Goal: Navigation & Orientation: Find specific page/section

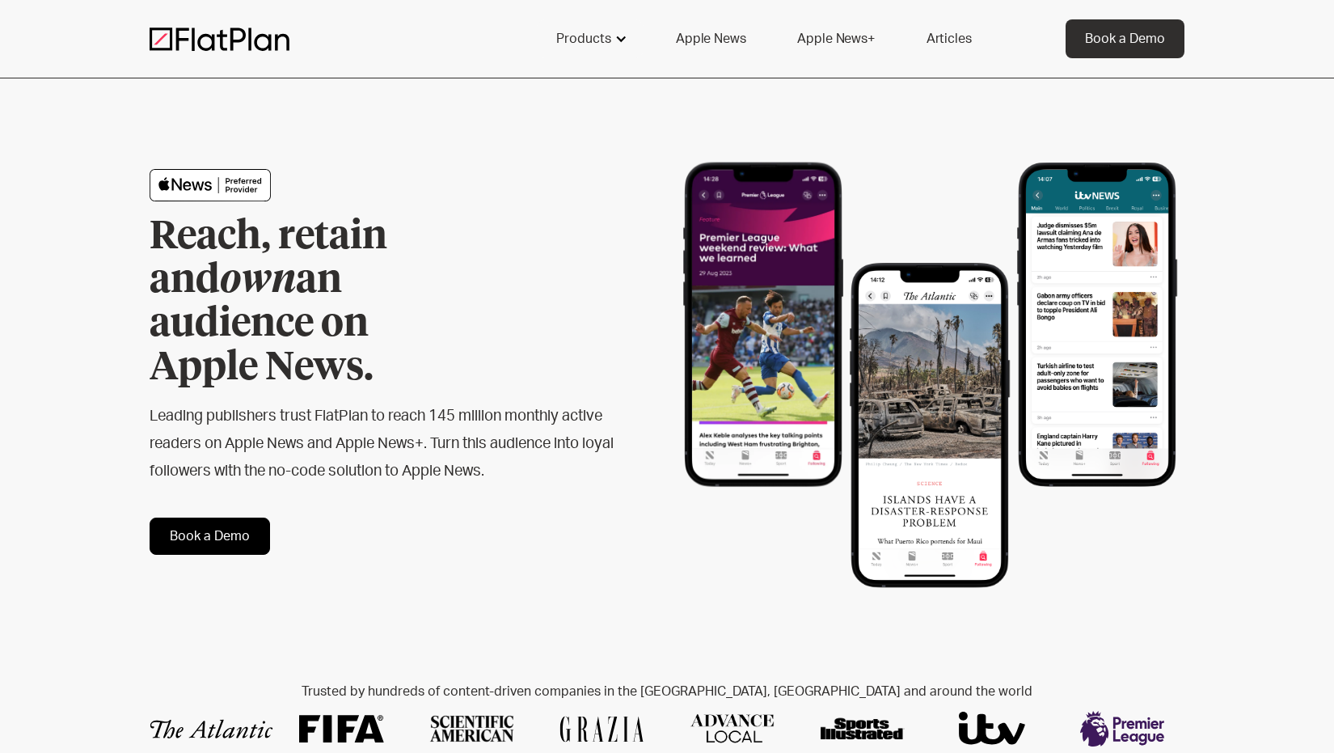
click at [573, 47] on div "Products" at bounding box center [583, 38] width 55 height 19
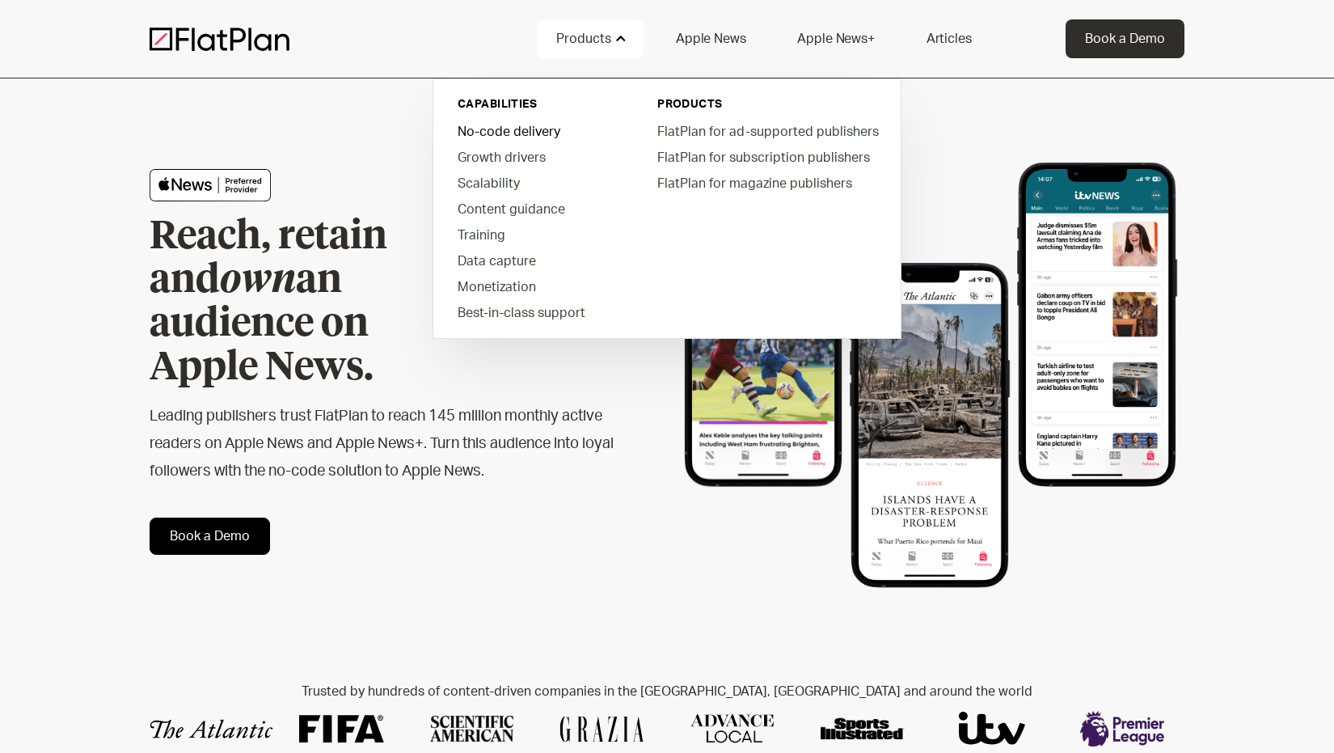
click at [513, 139] on link "No-code delivery" at bounding box center [537, 131] width 184 height 26
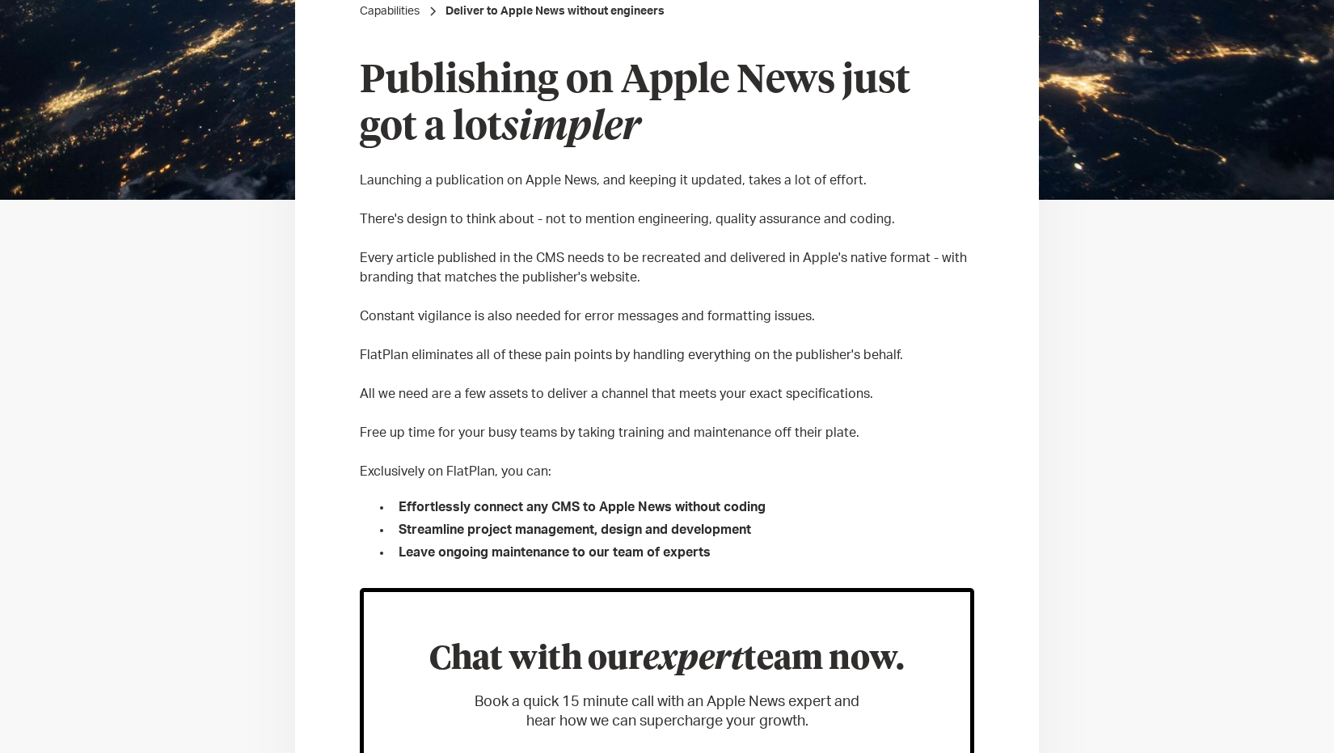
scroll to position [897, 0]
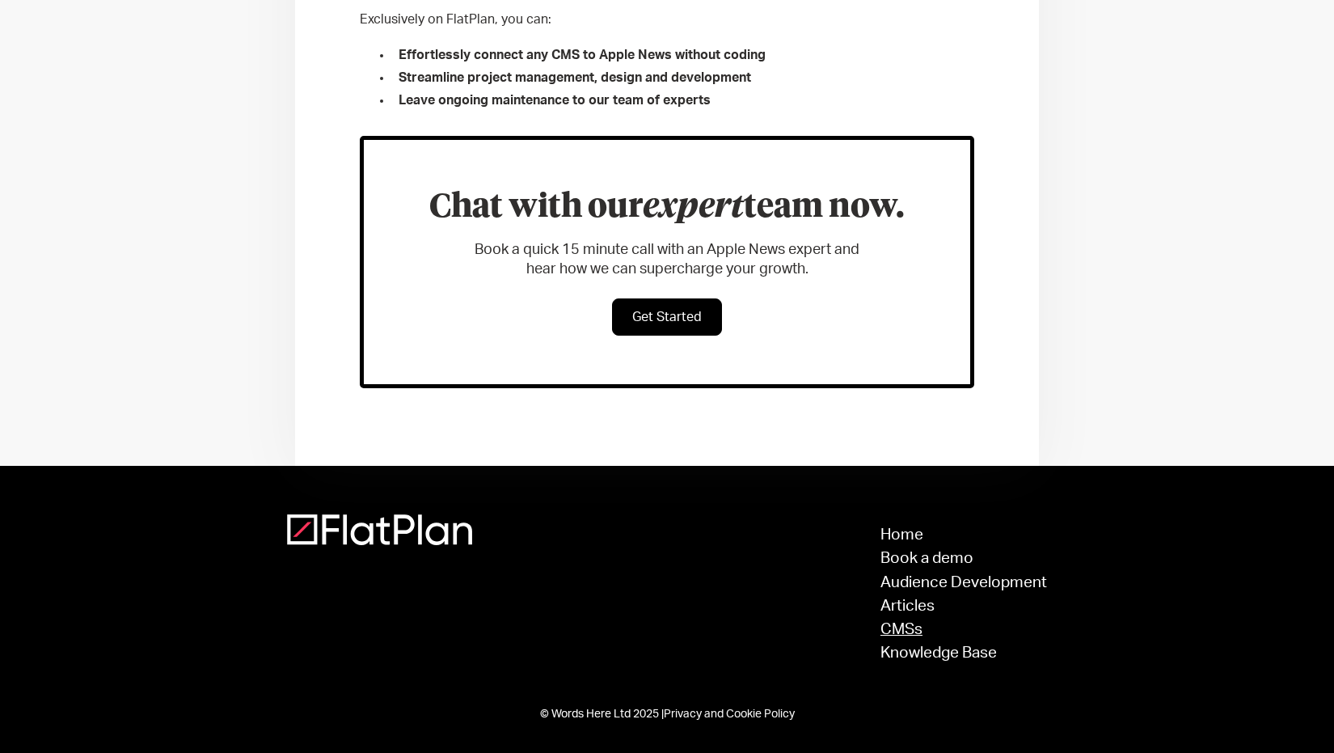
click at [902, 631] on link "CMSs" at bounding box center [963, 629] width 167 height 15
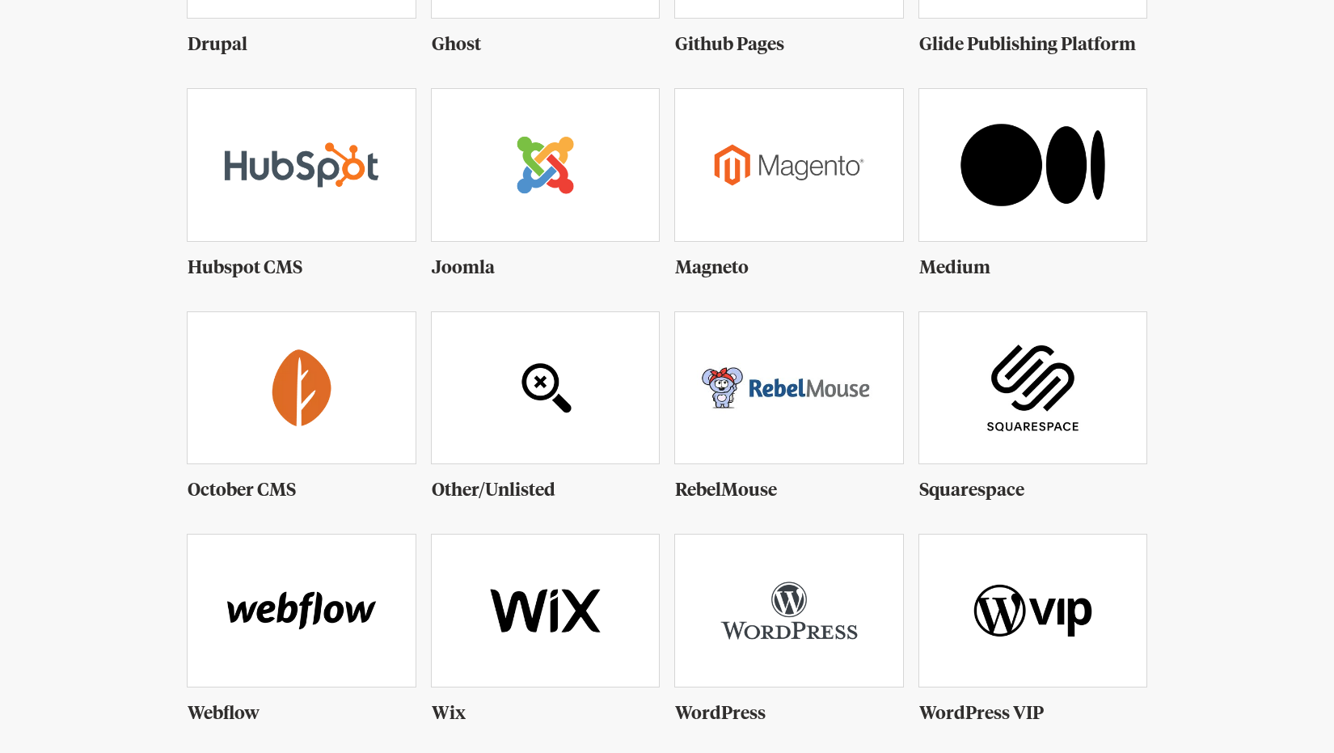
scroll to position [1025, 0]
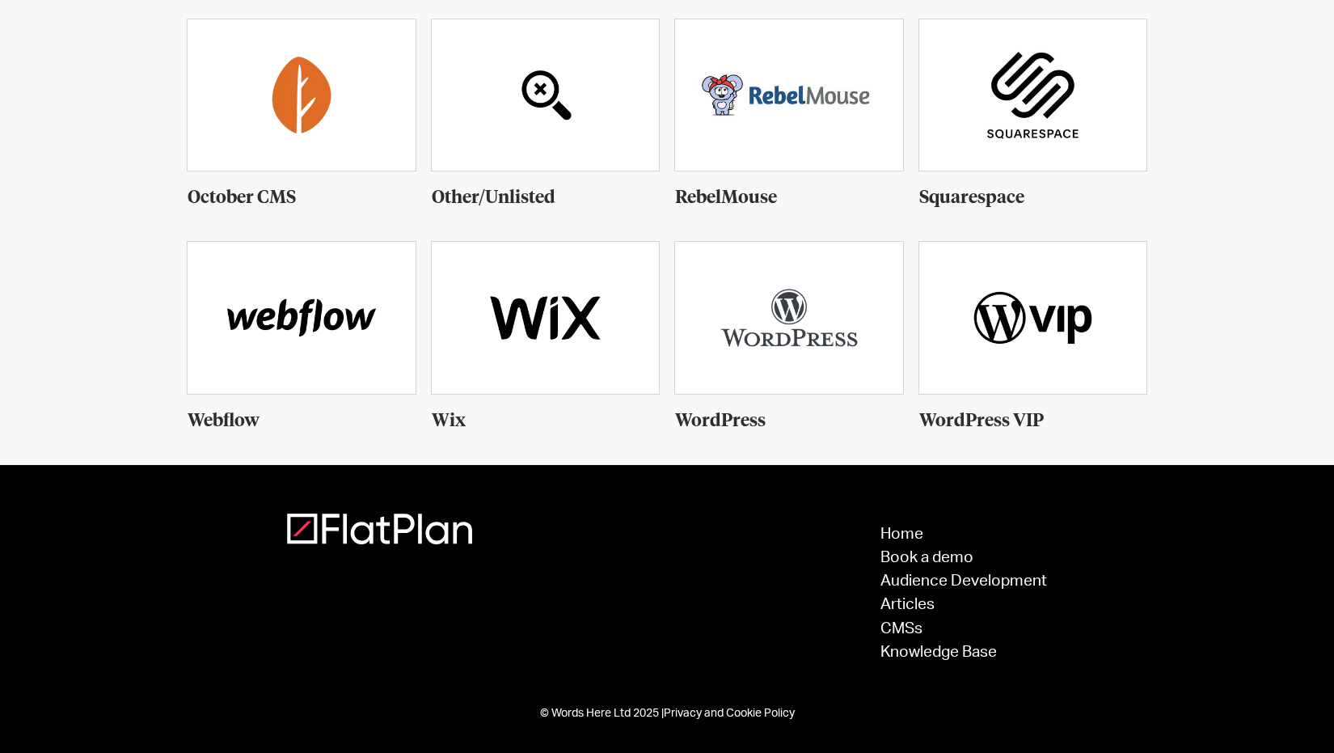
click at [296, 109] on img at bounding box center [302, 94] width 228 height 151
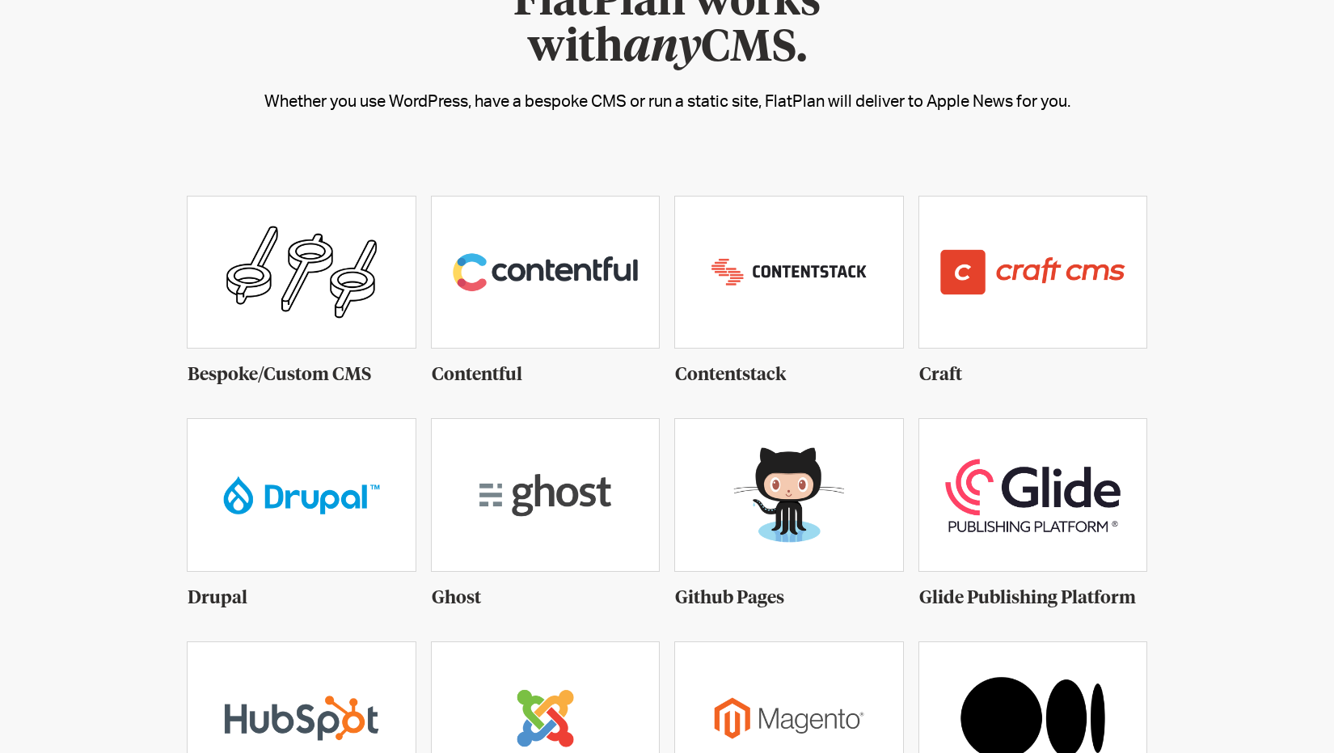
scroll to position [110, 0]
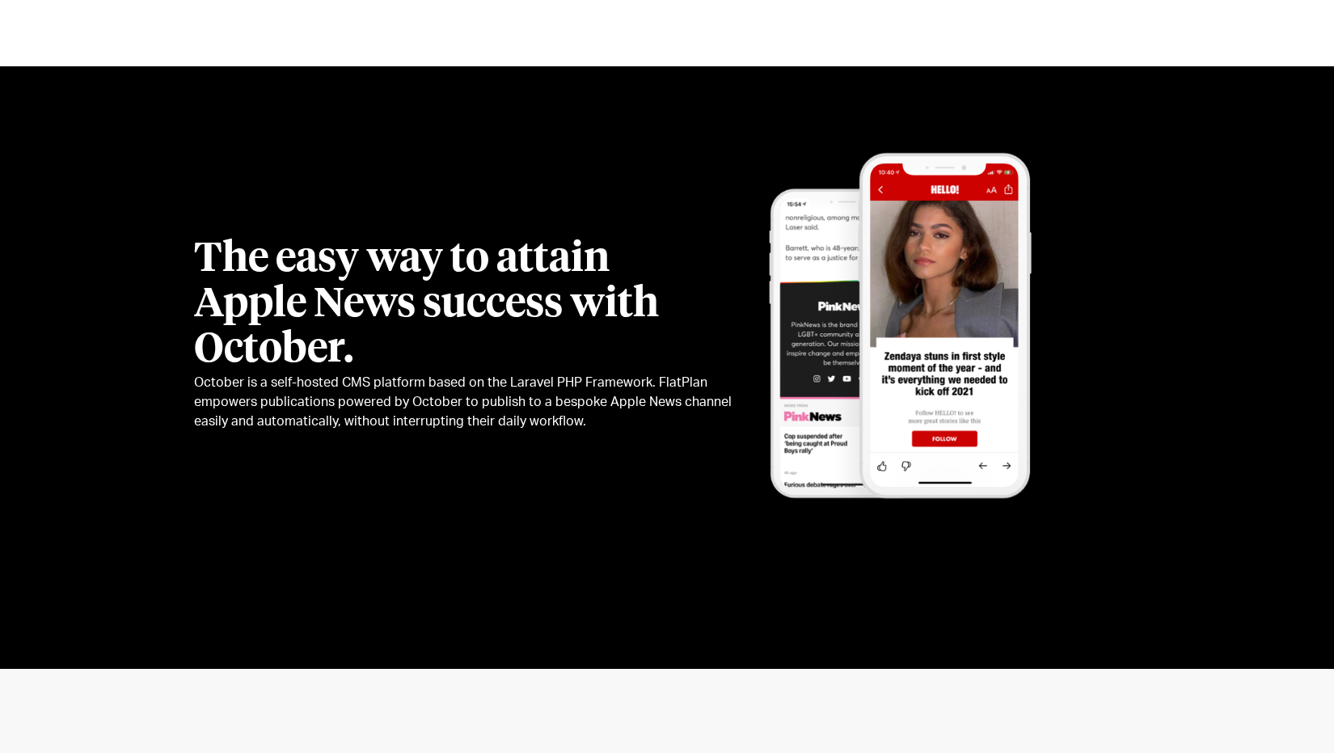
scroll to position [592, 0]
